Goal: Information Seeking & Learning: Learn about a topic

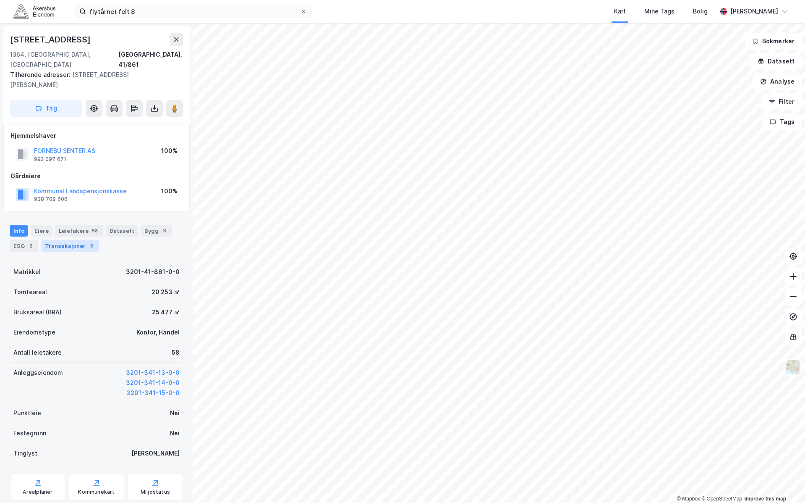
click at [83, 240] on div "Transaksjoner 3" at bounding box center [71, 246] width 58 height 12
